Goal: Find specific page/section: Find specific page/section

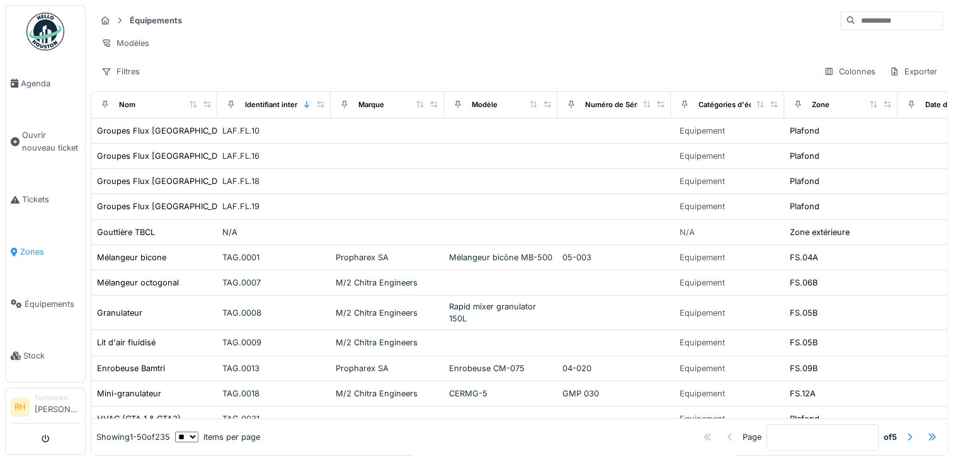
click at [38, 255] on link "Zones" at bounding box center [45, 252] width 79 height 52
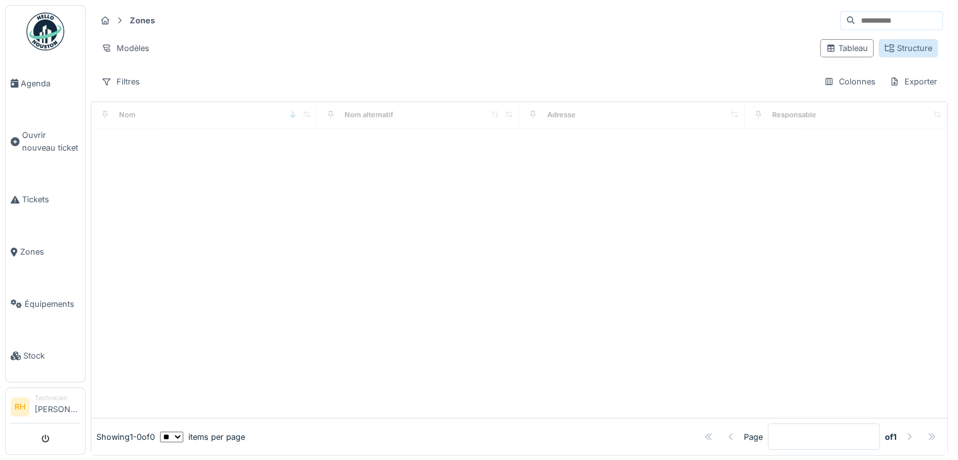
click at [885, 44] on icon at bounding box center [889, 48] width 9 height 8
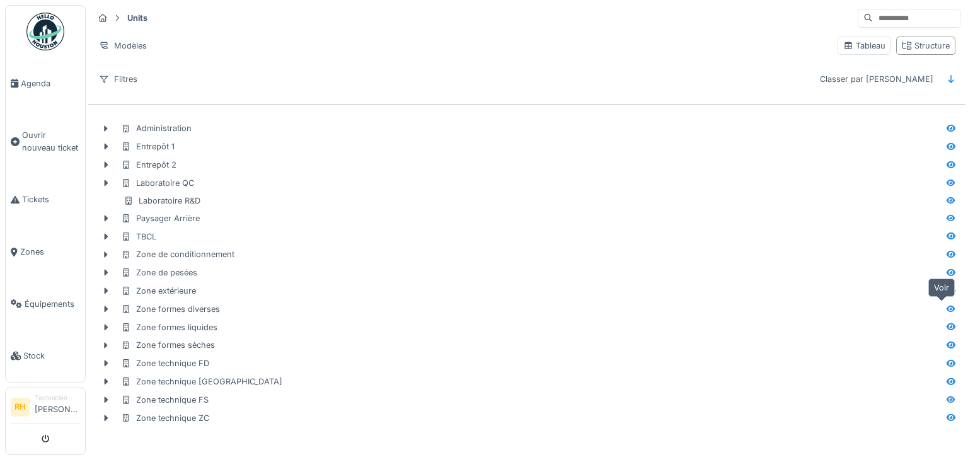
click at [947, 308] on icon at bounding box center [951, 308] width 9 height 7
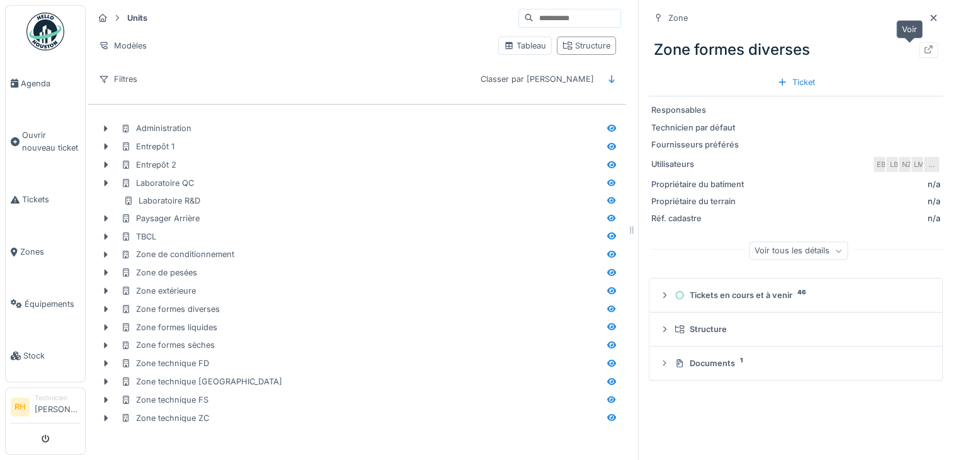
click at [924, 52] on icon at bounding box center [929, 49] width 10 height 8
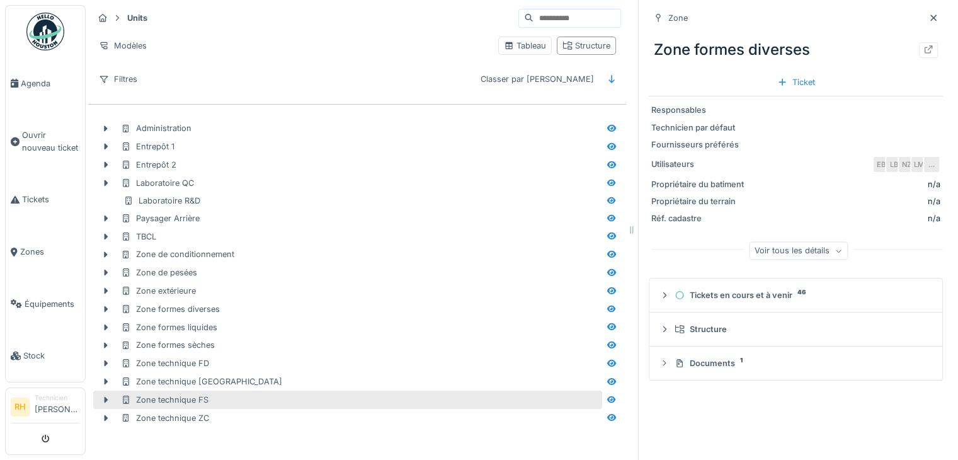
scroll to position [9, 0]
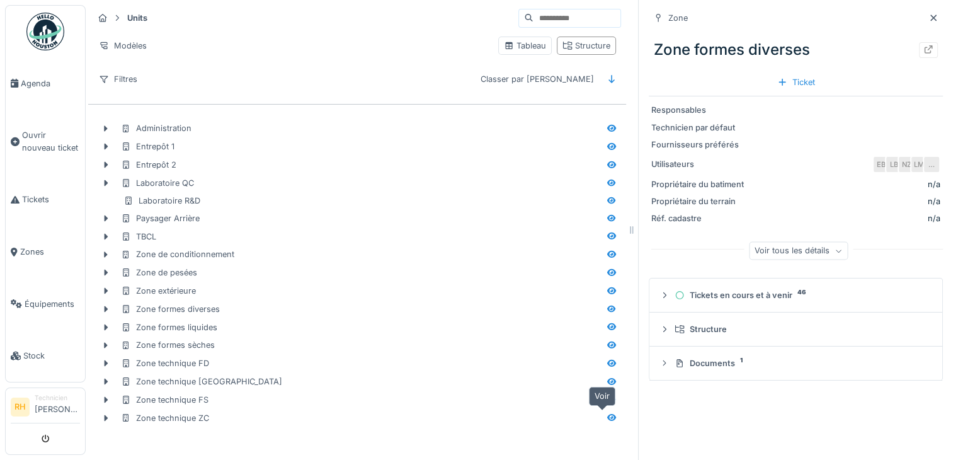
click at [607, 413] on icon at bounding box center [612, 417] width 10 height 8
click at [925, 45] on icon at bounding box center [929, 49] width 8 height 8
click at [607, 359] on icon at bounding box center [612, 363] width 10 height 8
click at [924, 45] on icon at bounding box center [929, 49] width 10 height 8
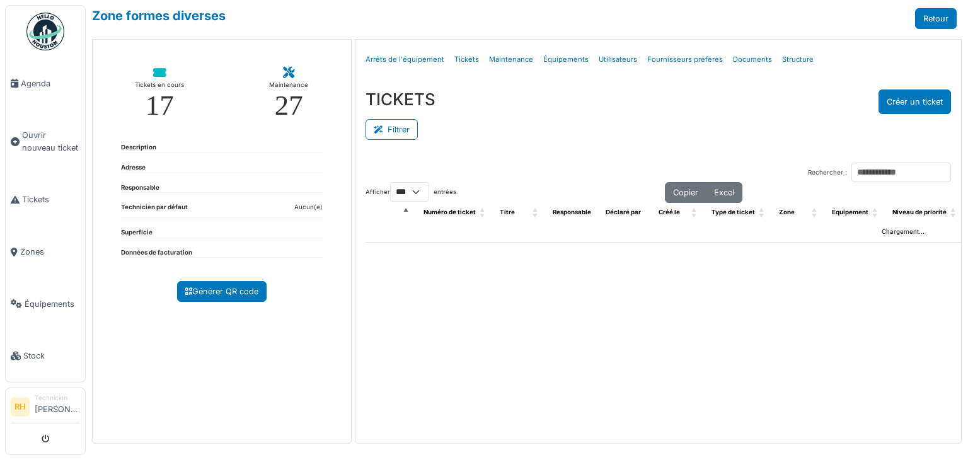
select select "***"
click at [408, 119] on button "Filtrer" at bounding box center [391, 129] width 52 height 21
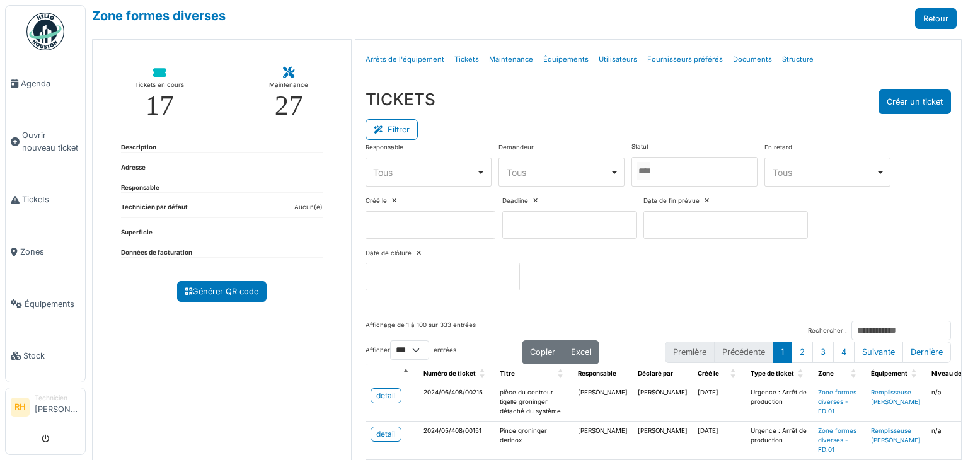
click at [671, 176] on div at bounding box center [694, 172] width 126 height 30
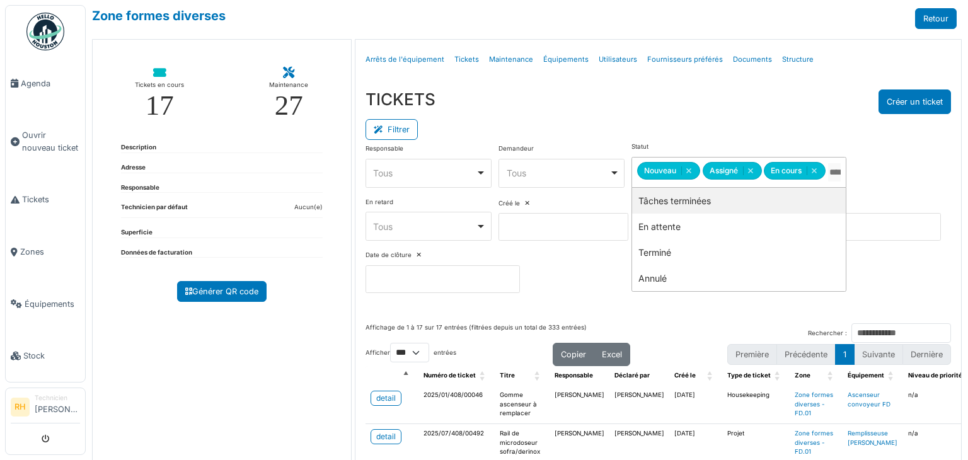
click at [630, 119] on div "Filtrer" at bounding box center [657, 128] width 585 height 28
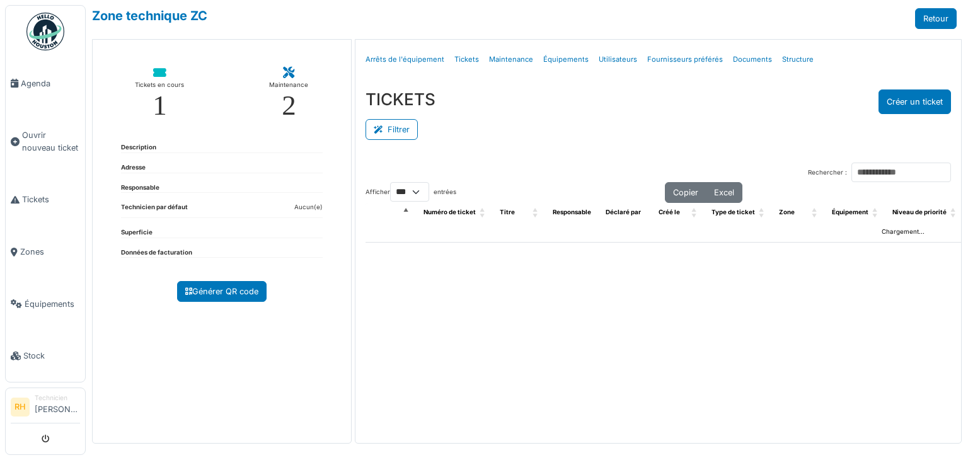
select select "***"
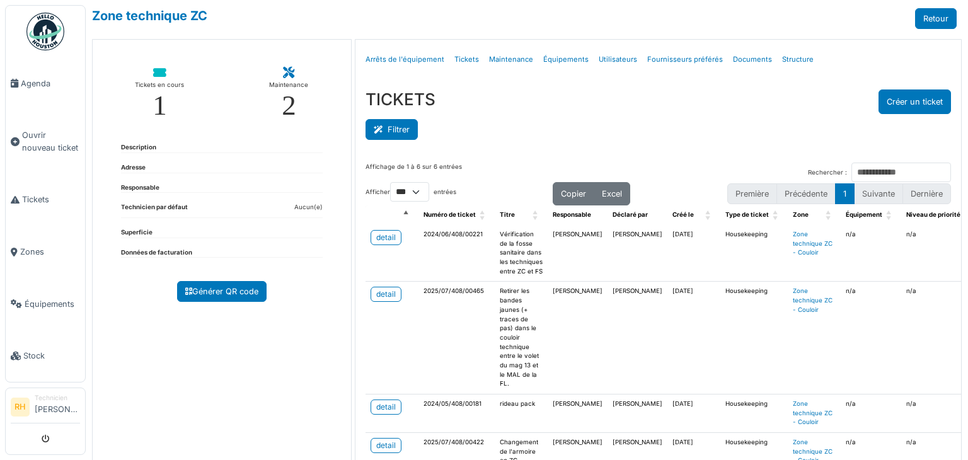
click at [404, 122] on button "Filtrer" at bounding box center [391, 129] width 52 height 21
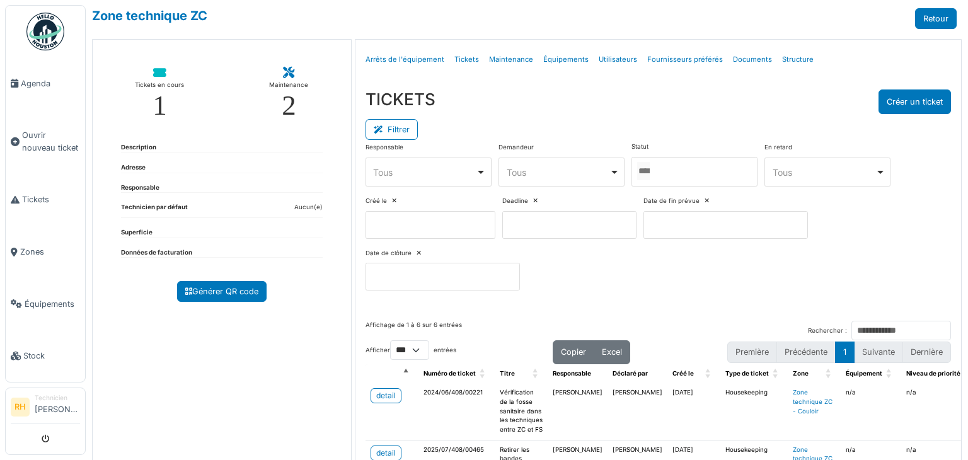
click at [672, 167] on div at bounding box center [694, 172] width 126 height 30
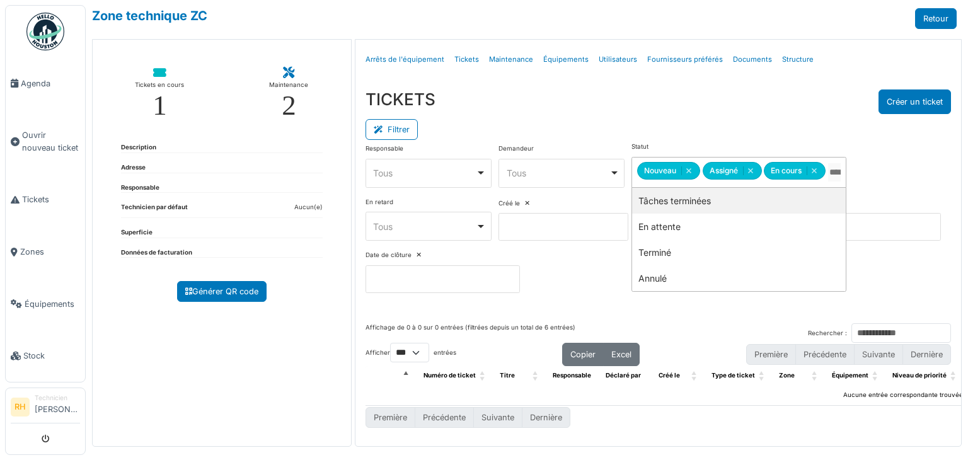
drag, startPoint x: 650, startPoint y: 200, endPoint x: 630, endPoint y: 128, distance: 74.8
click at [631, 96] on div "TICKETS Créer un ticket" at bounding box center [657, 101] width 585 height 25
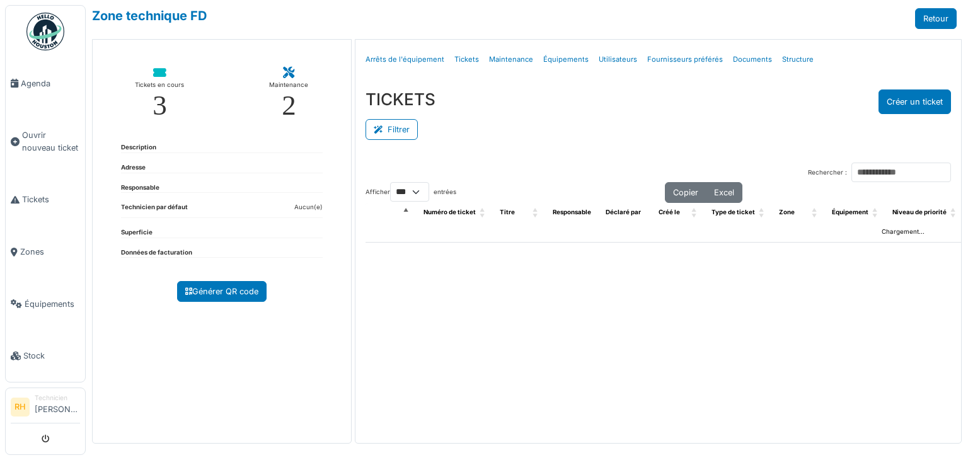
select select "***"
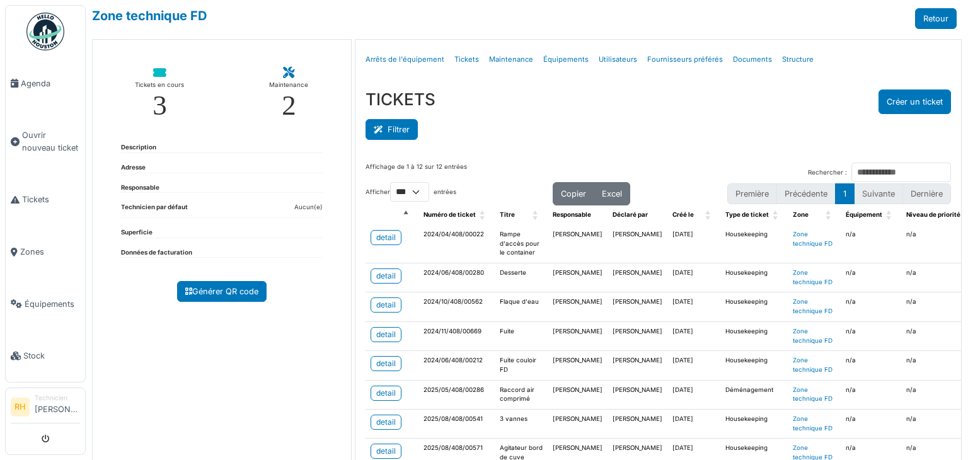
click at [398, 137] on button "Filtrer" at bounding box center [391, 129] width 52 height 21
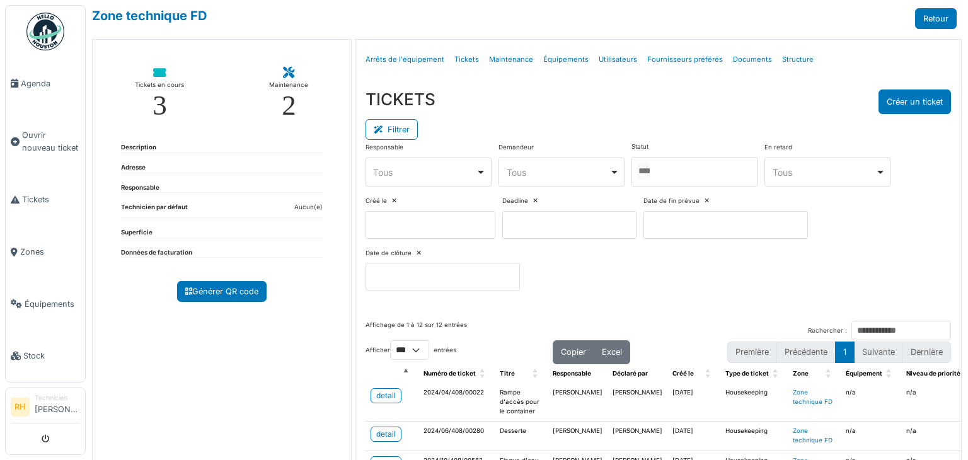
click at [666, 157] on div at bounding box center [694, 172] width 126 height 30
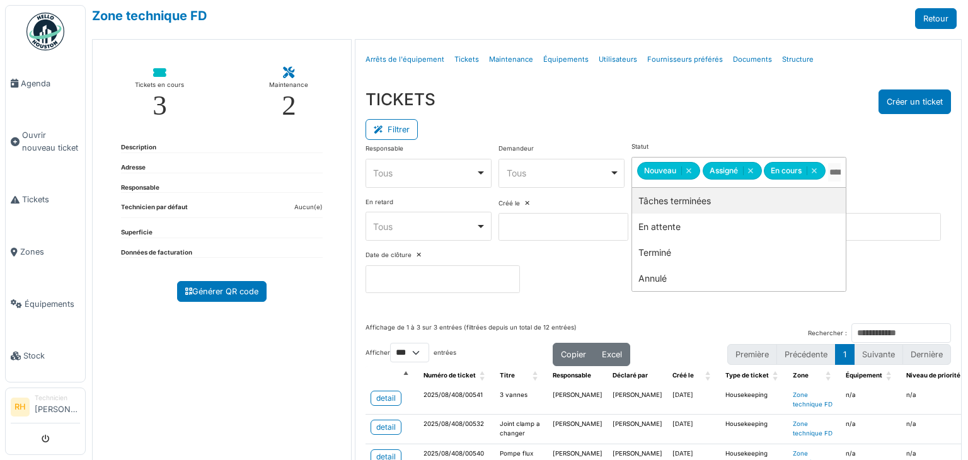
click at [676, 102] on div "TICKETS Créer un ticket" at bounding box center [657, 101] width 585 height 25
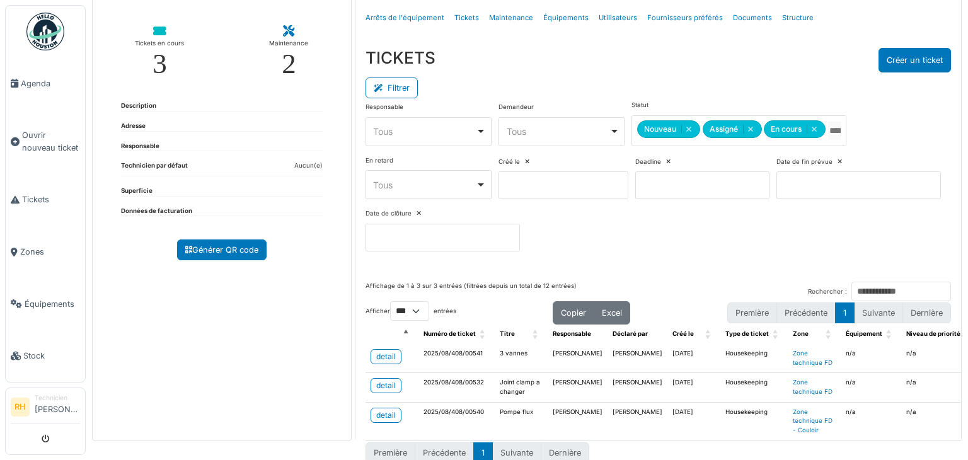
scroll to position [63, 0]
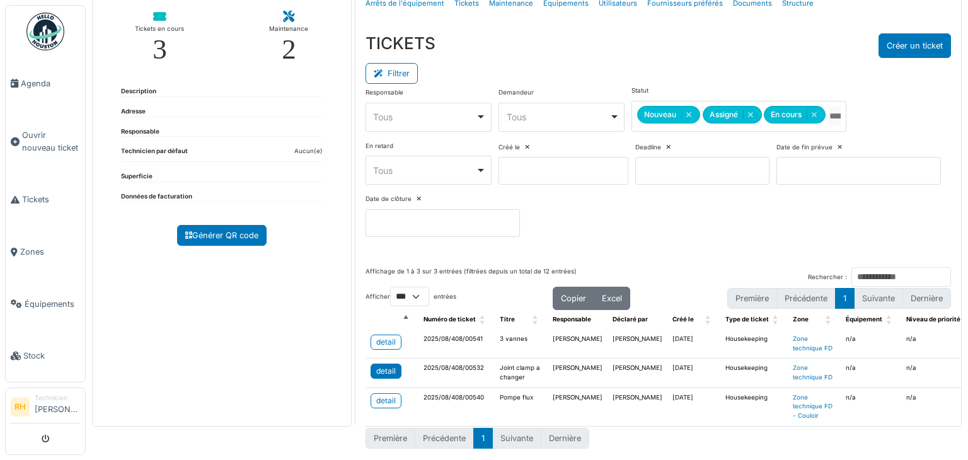
click at [394, 364] on link "detail" at bounding box center [386, 371] width 31 height 15
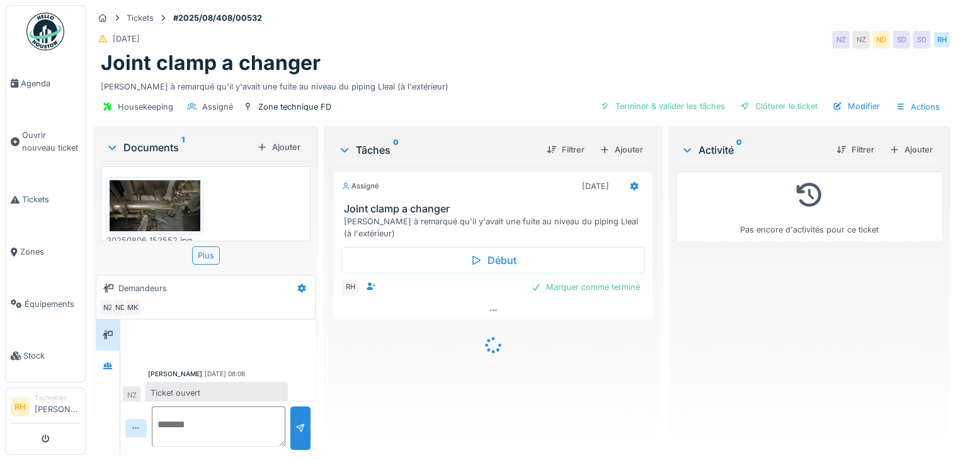
scroll to position [8, 0]
click at [183, 210] on img at bounding box center [155, 205] width 91 height 51
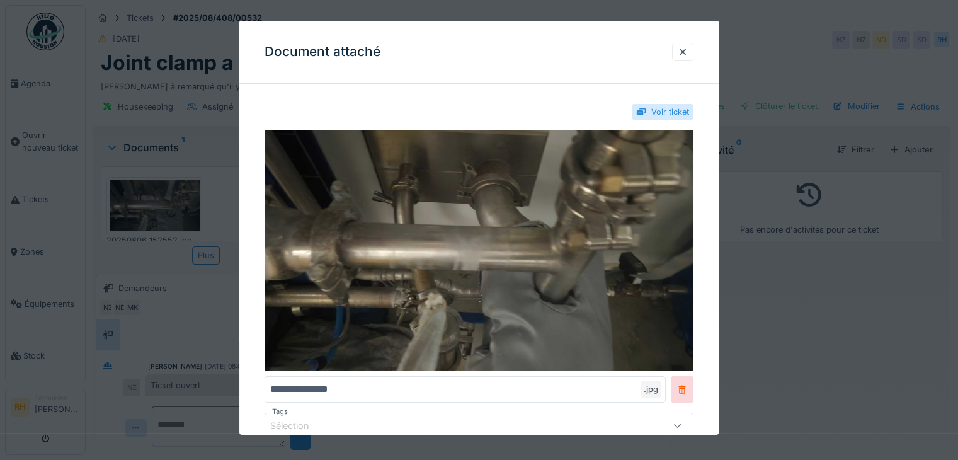
click at [207, 149] on div at bounding box center [479, 230] width 958 height 460
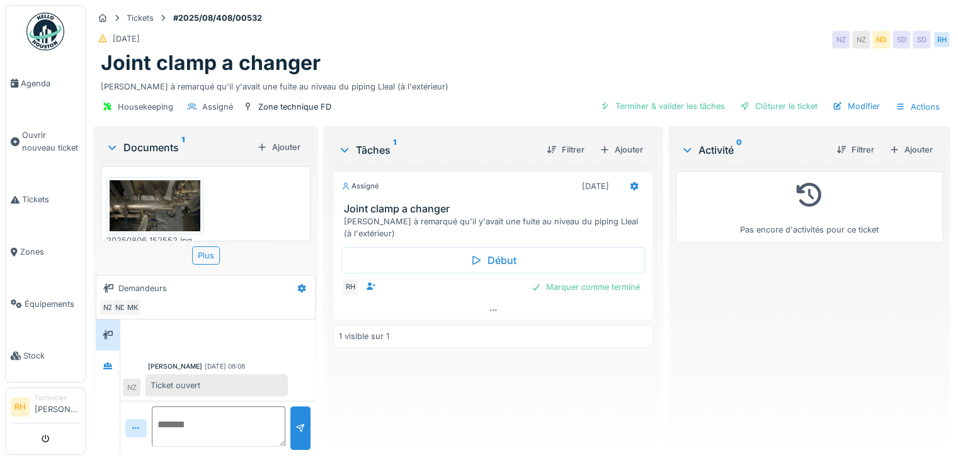
click at [170, 207] on img at bounding box center [155, 205] width 91 height 51
